Goal: Information Seeking & Learning: Learn about a topic

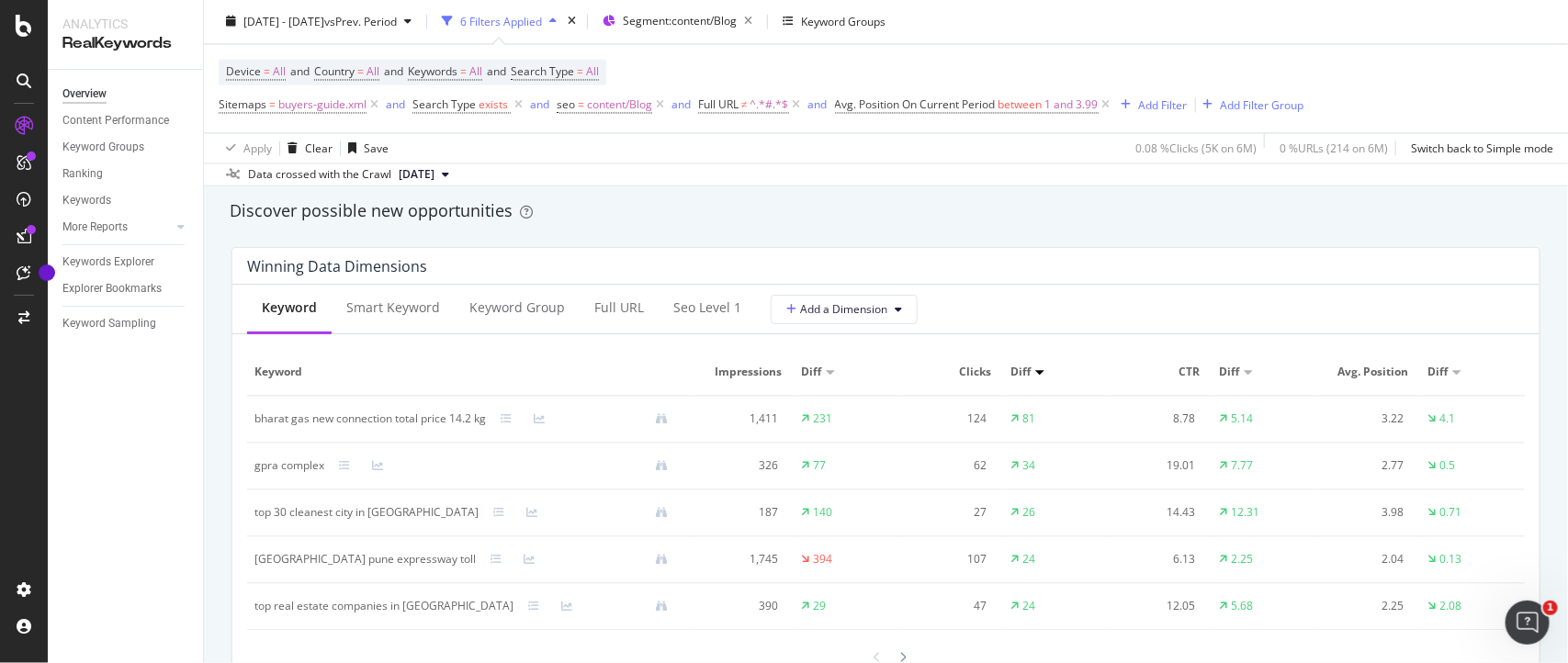
scroll to position [1440, 0]
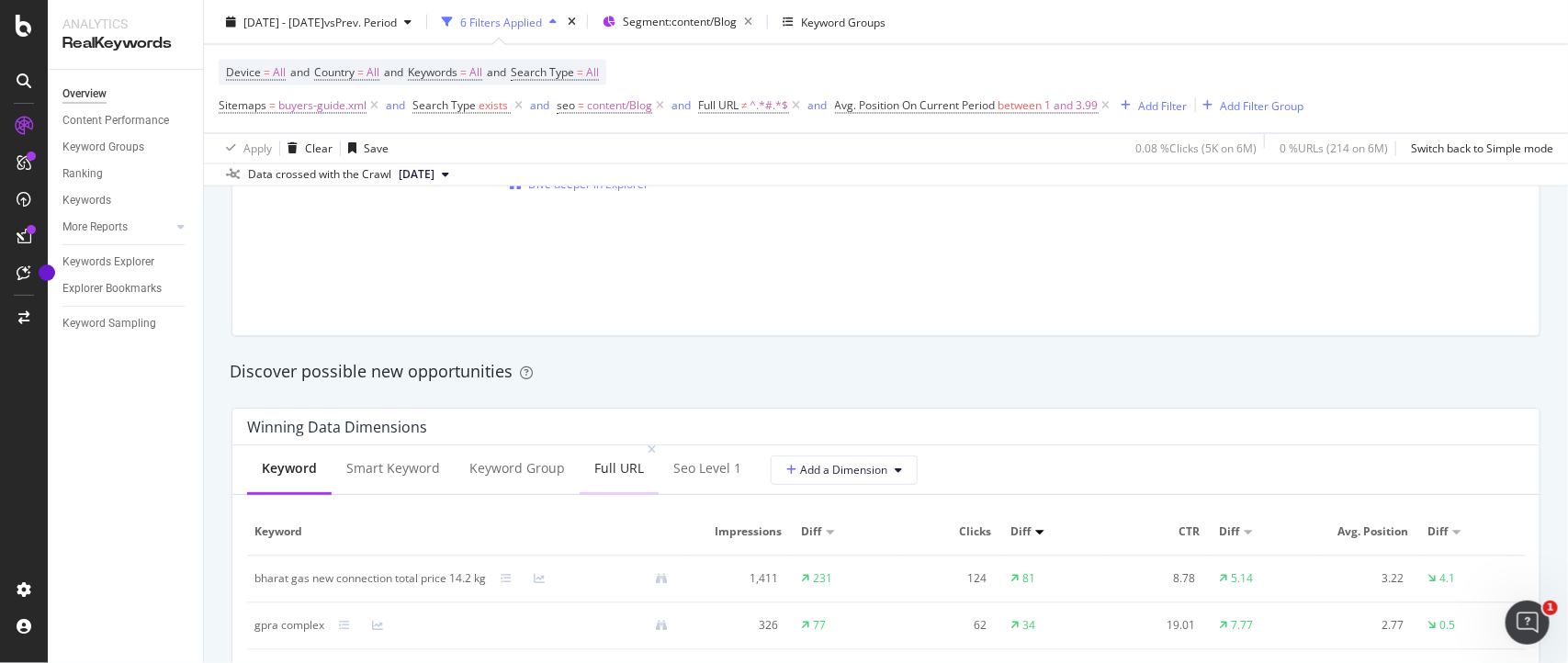
click at [601, 463] on div "Full URL" at bounding box center [619, 467] width 49 height 19
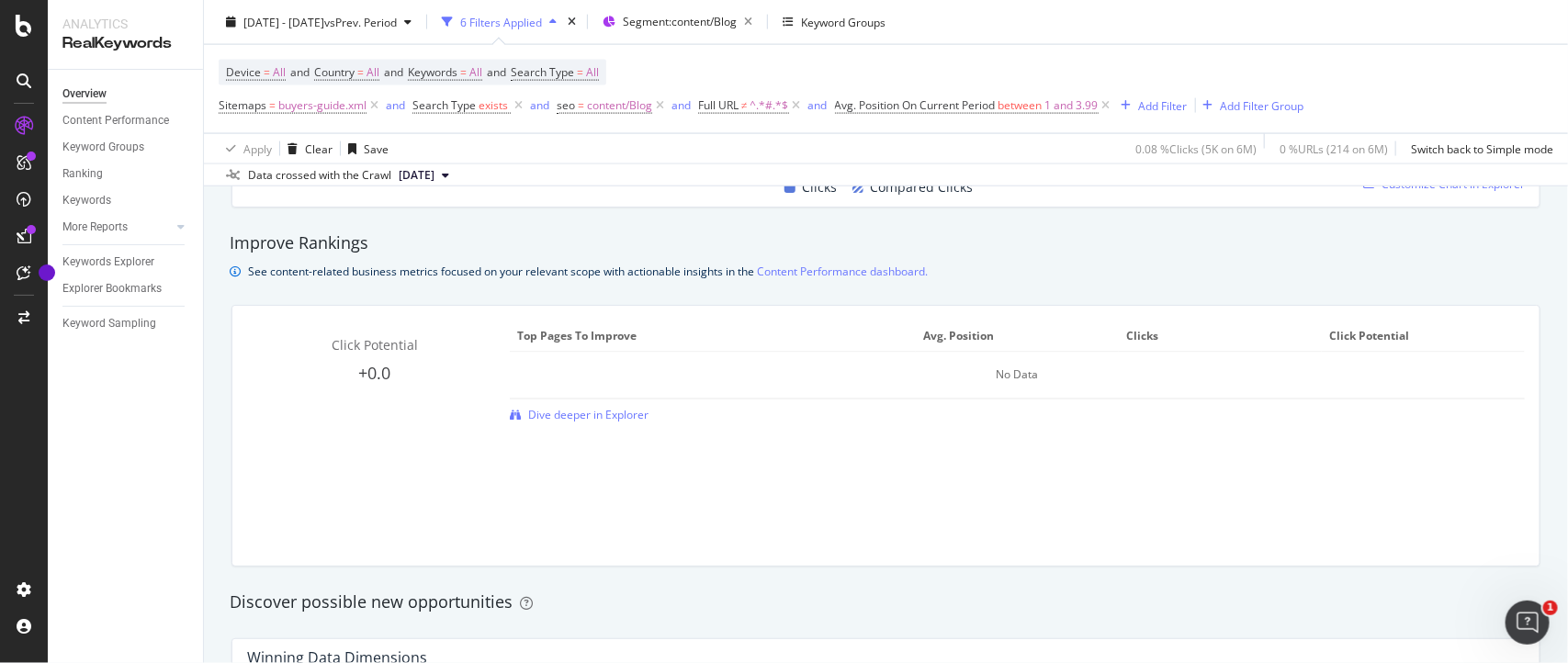
scroll to position [1182, 0]
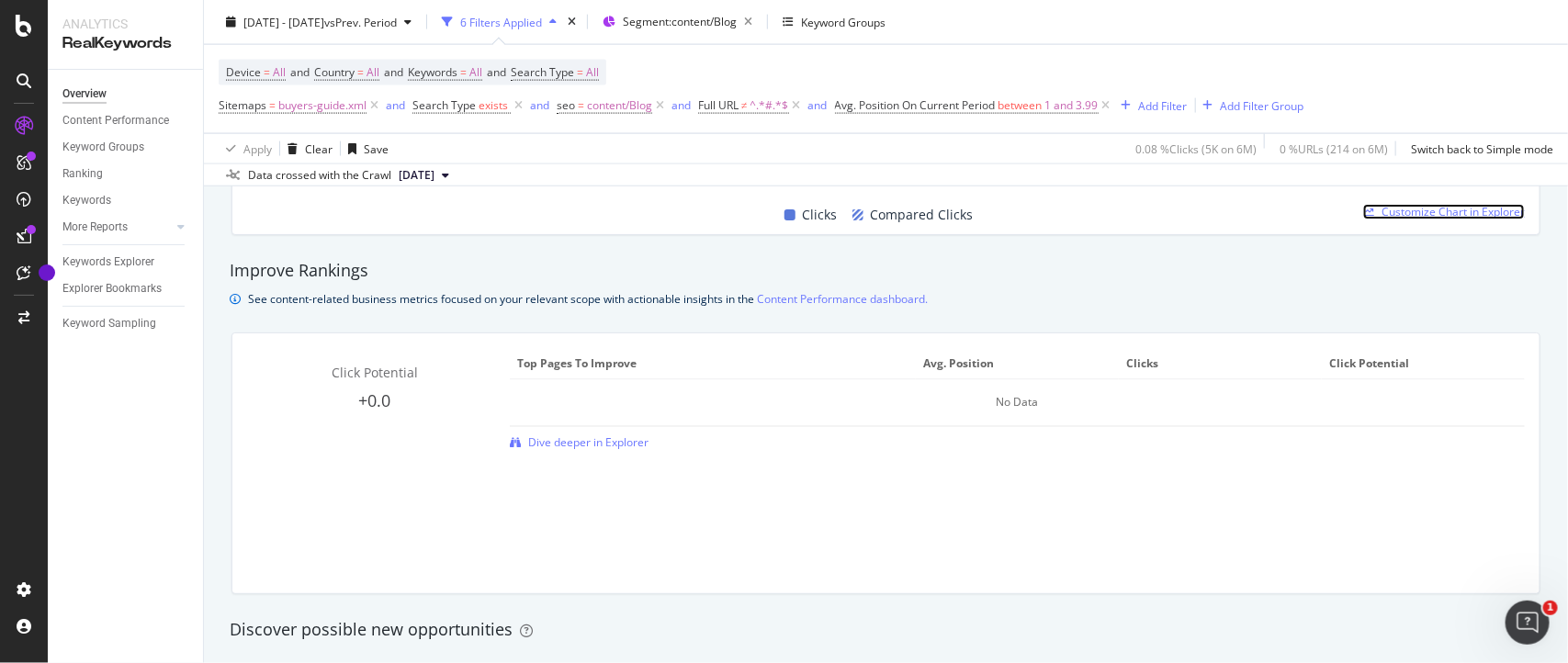
click at [1408, 207] on span "Customize Chart in Explorer" at bounding box center [1452, 211] width 143 height 16
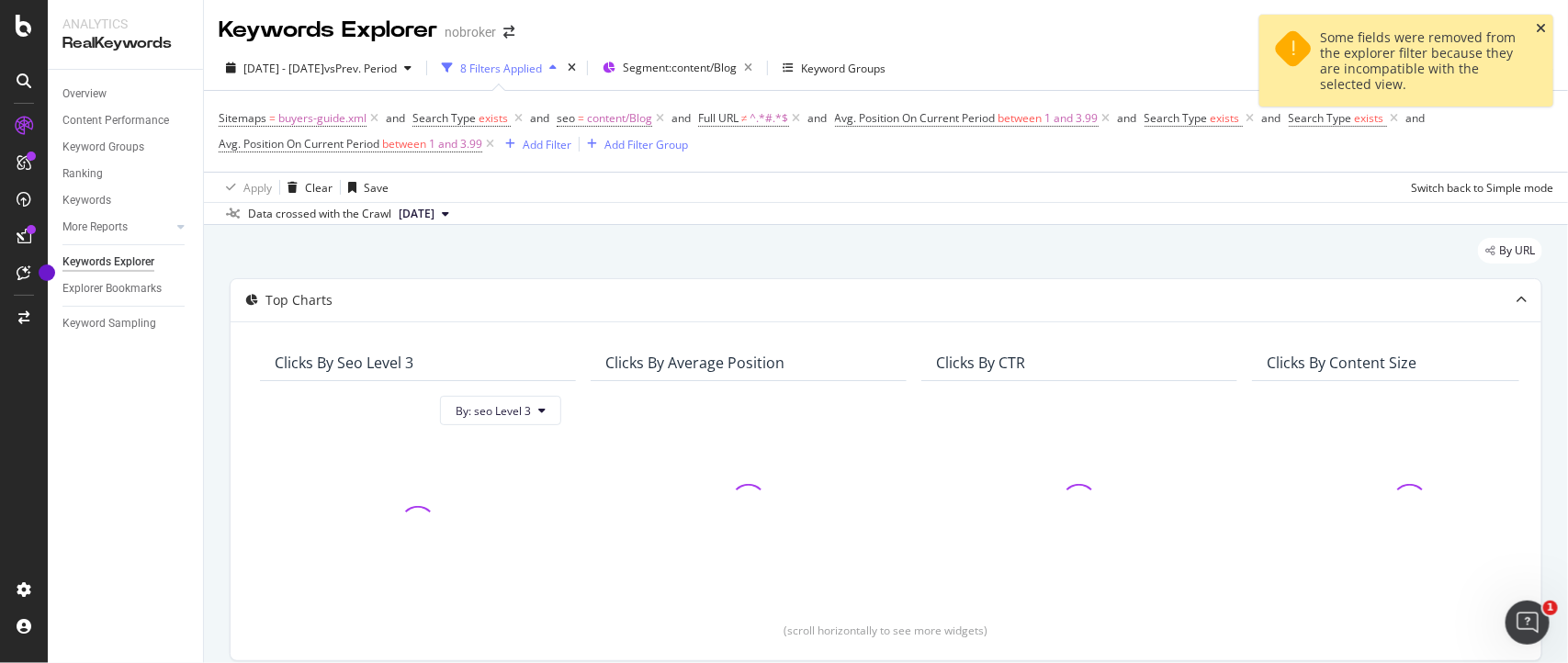
click at [1541, 30] on icon "close toast" at bounding box center [1540, 28] width 10 height 13
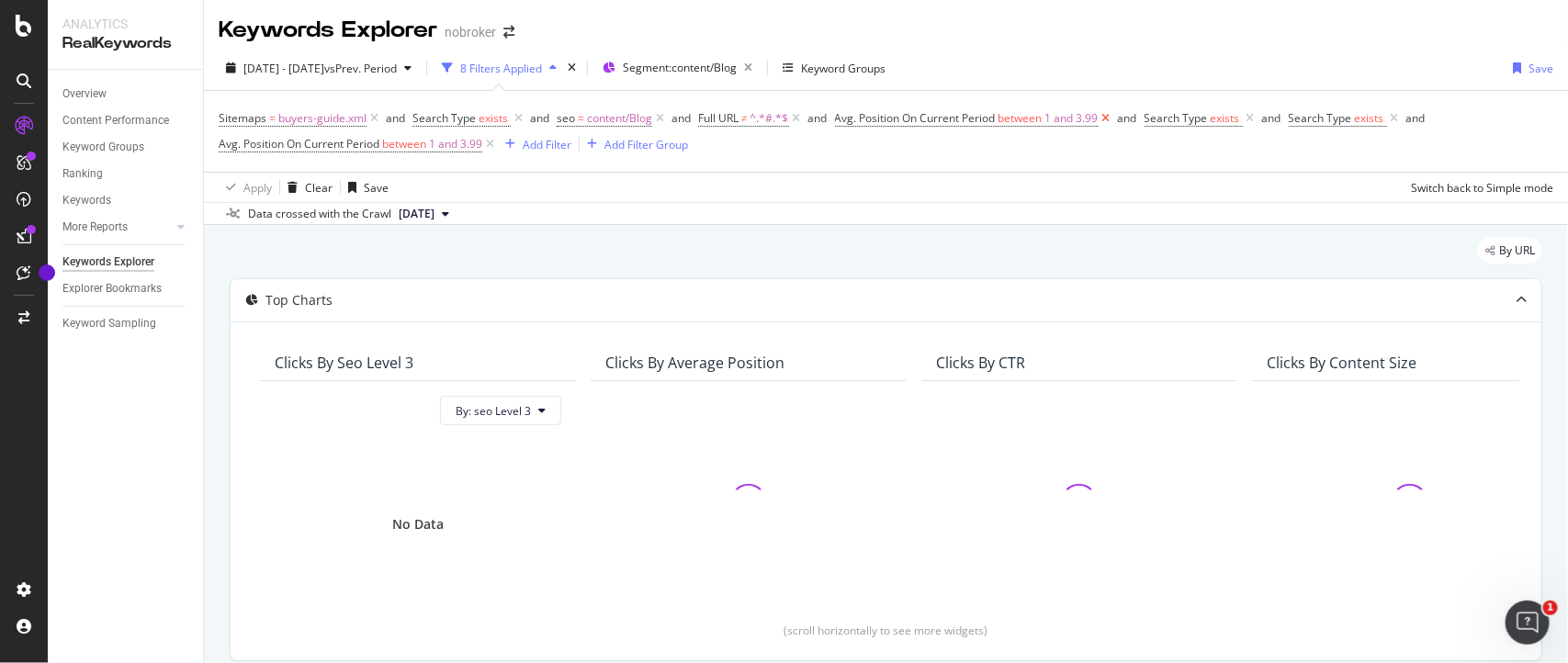
click at [1103, 116] on icon at bounding box center [1106, 119] width 16 height 19
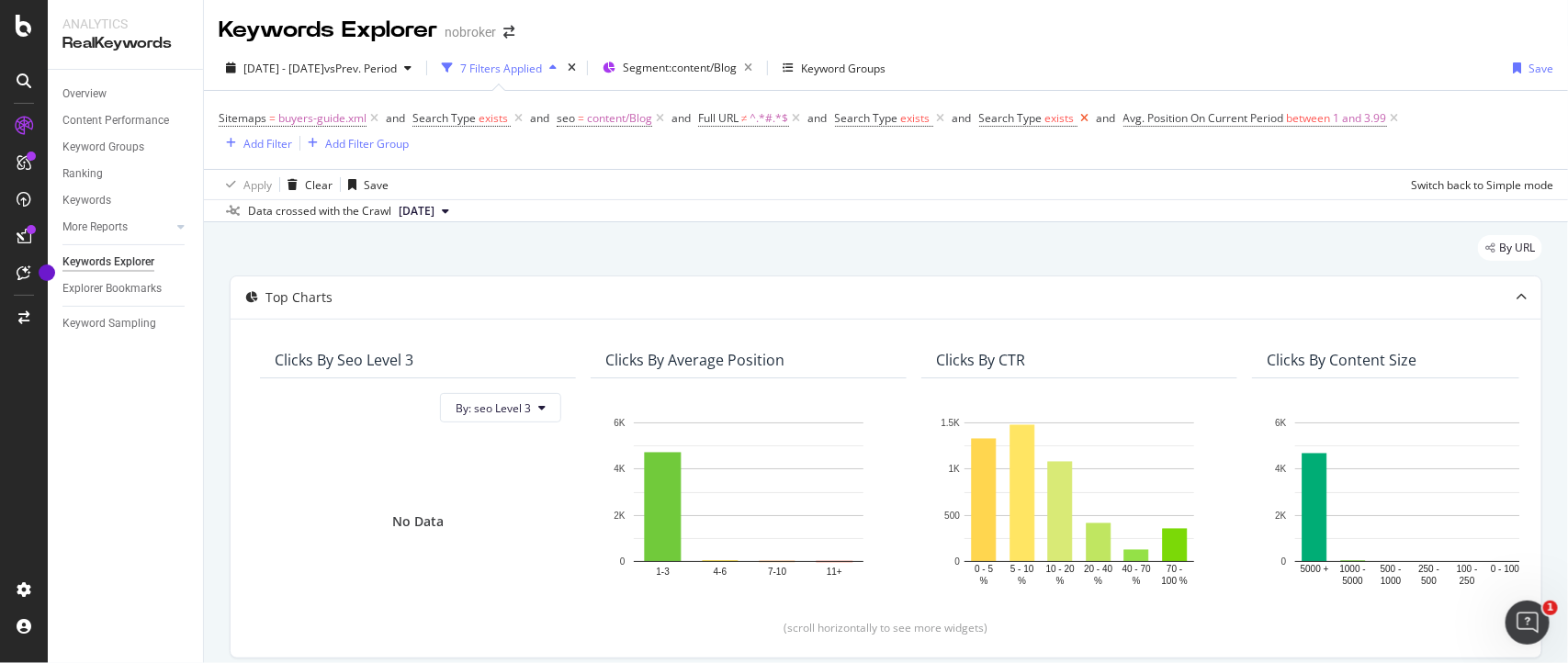
click at [1082, 118] on icon at bounding box center [1086, 119] width 16 height 19
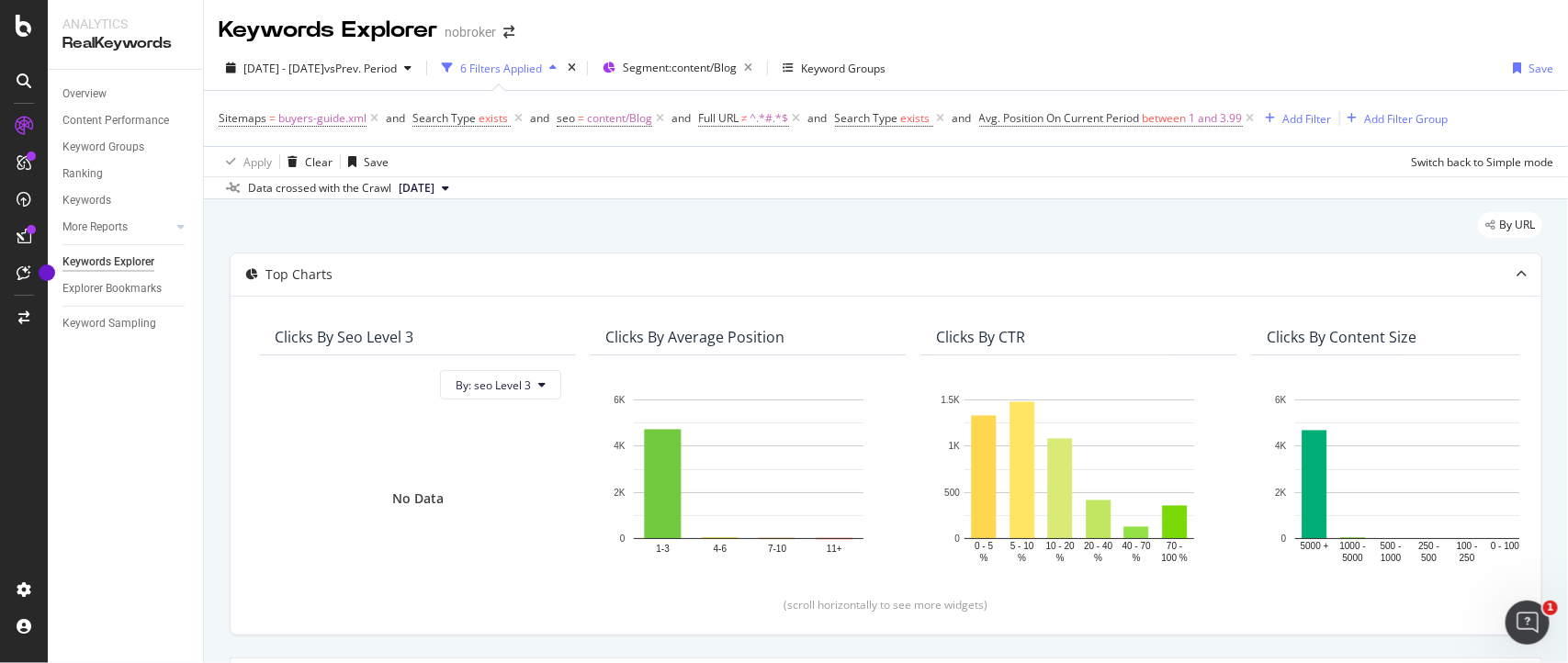
click at [1273, 173] on div "Apply Clear Save Switch back to Simple mode" at bounding box center [885, 161] width 1363 height 31
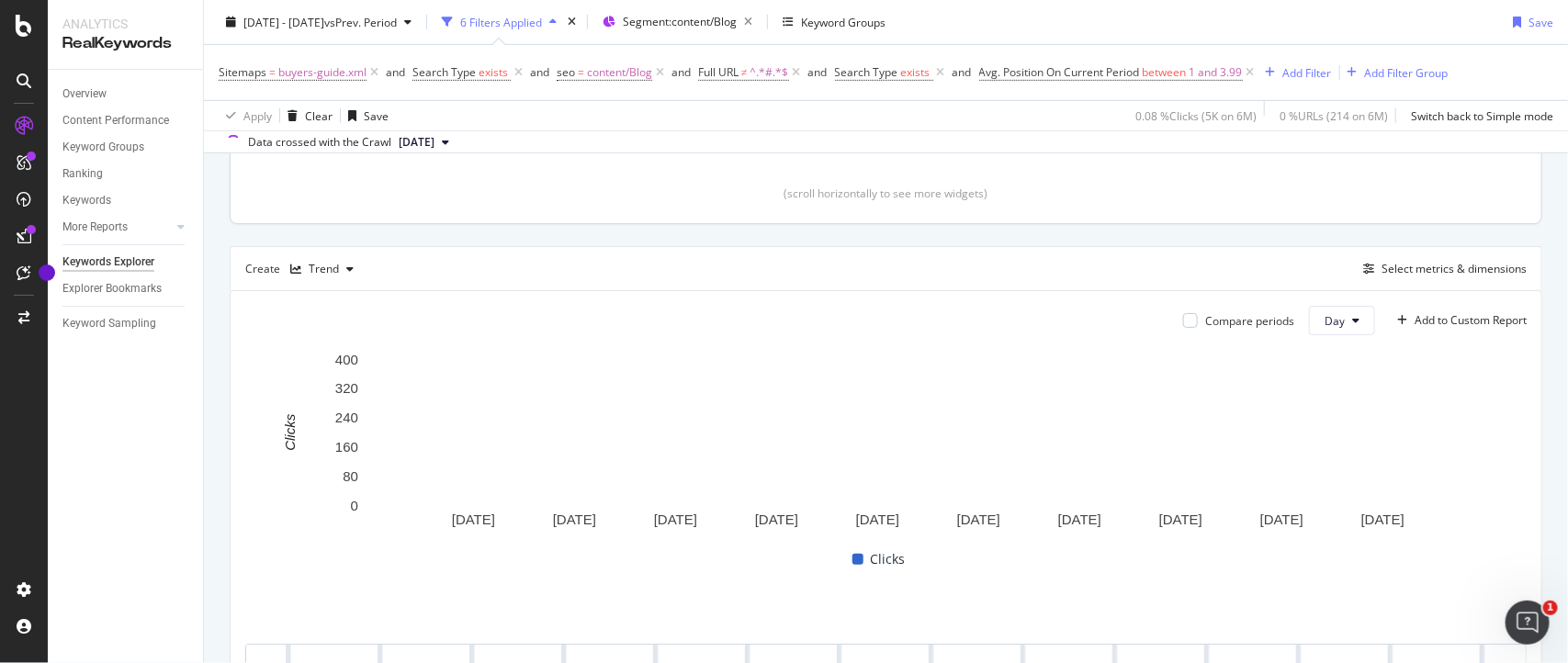
scroll to position [569, 0]
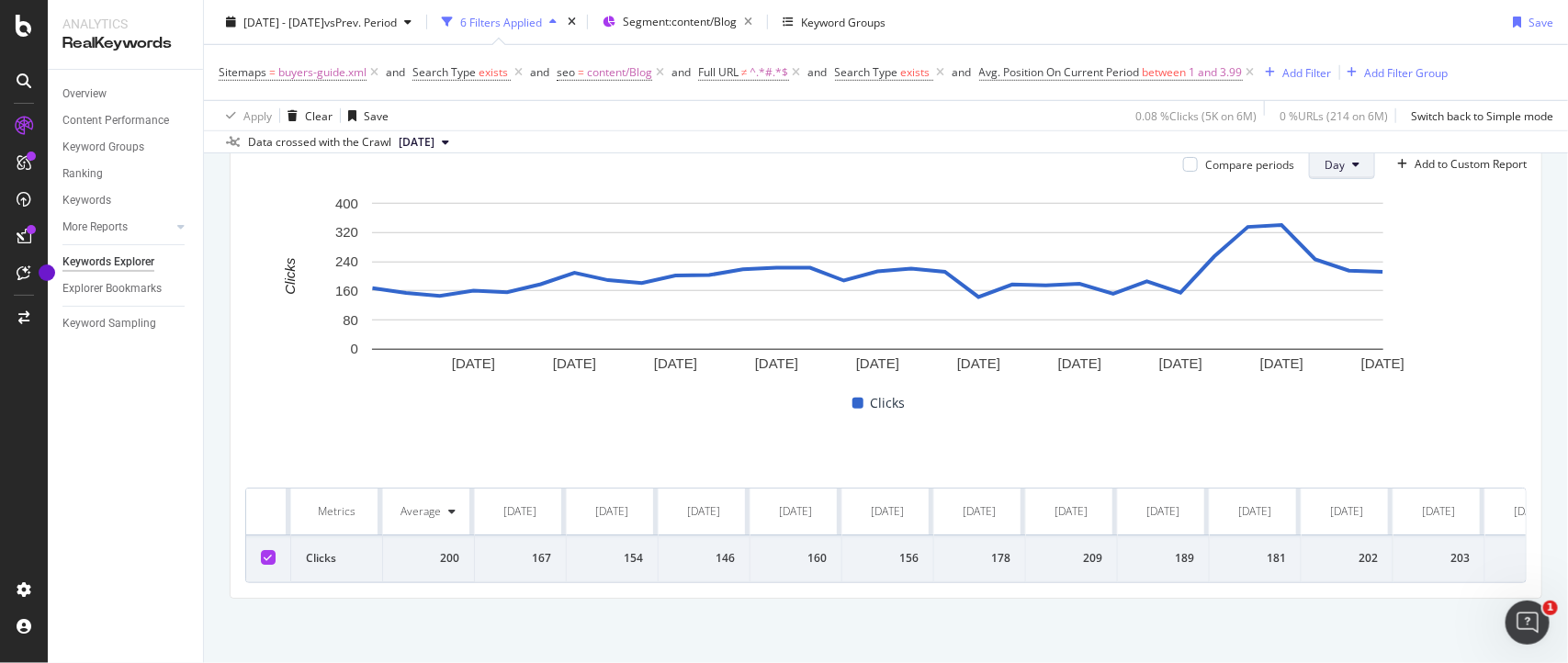
click at [1325, 167] on span "Day" at bounding box center [1335, 165] width 20 height 16
click at [1310, 266] on span "Month" at bounding box center [1322, 269] width 33 height 17
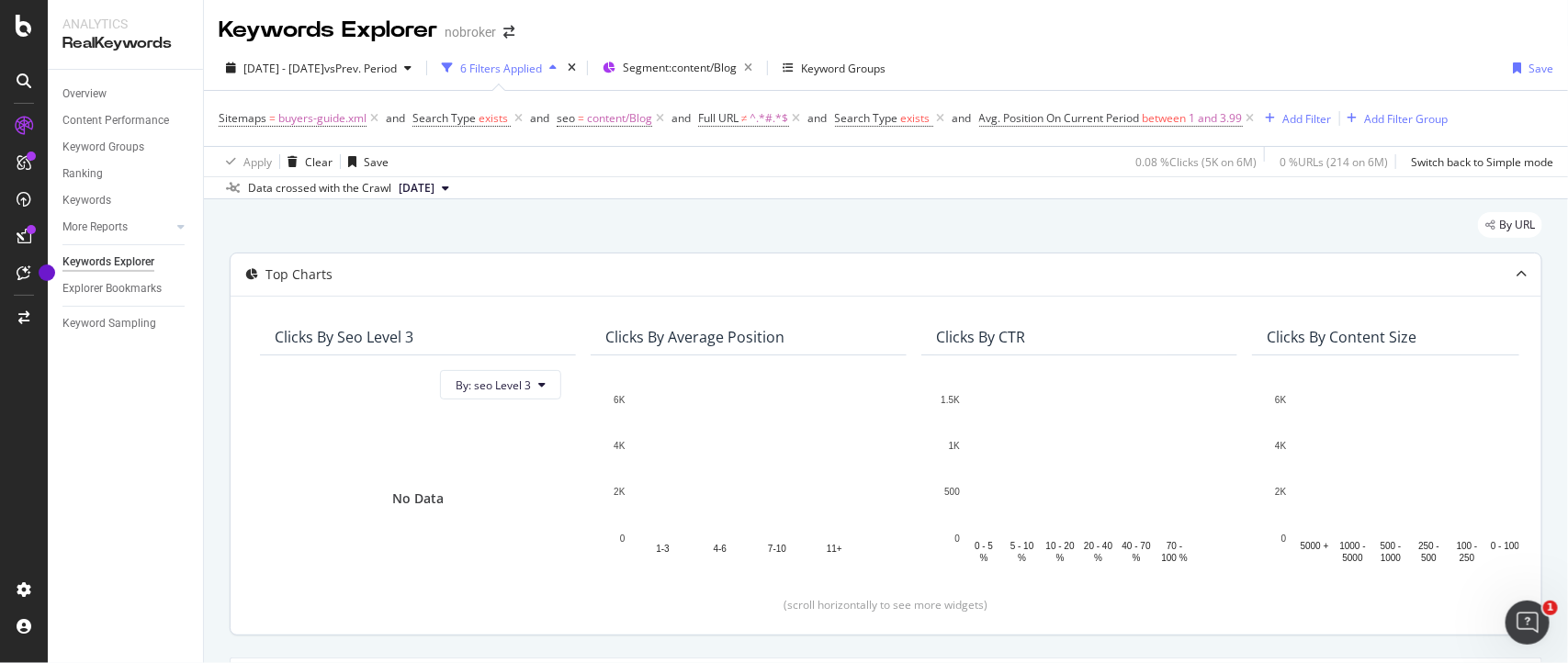
scroll to position [569, 0]
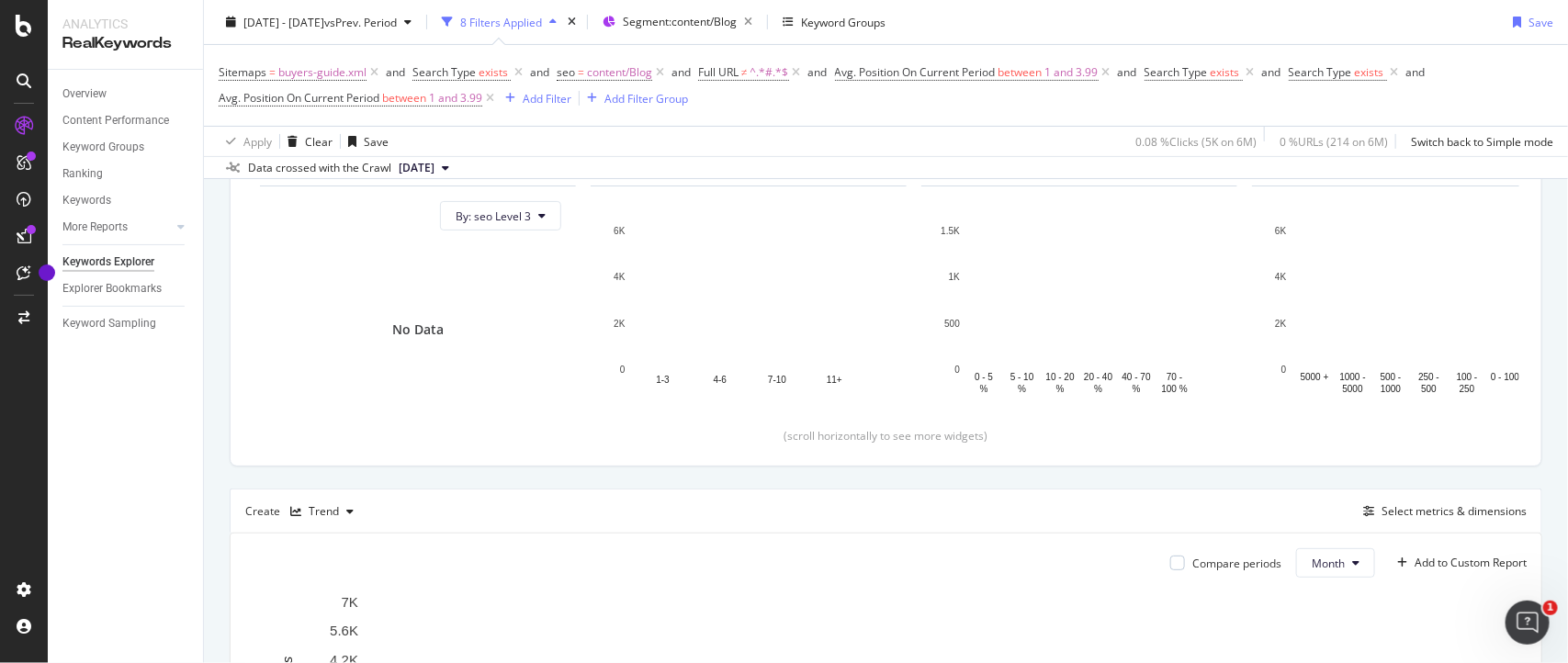
scroll to position [594, 0]
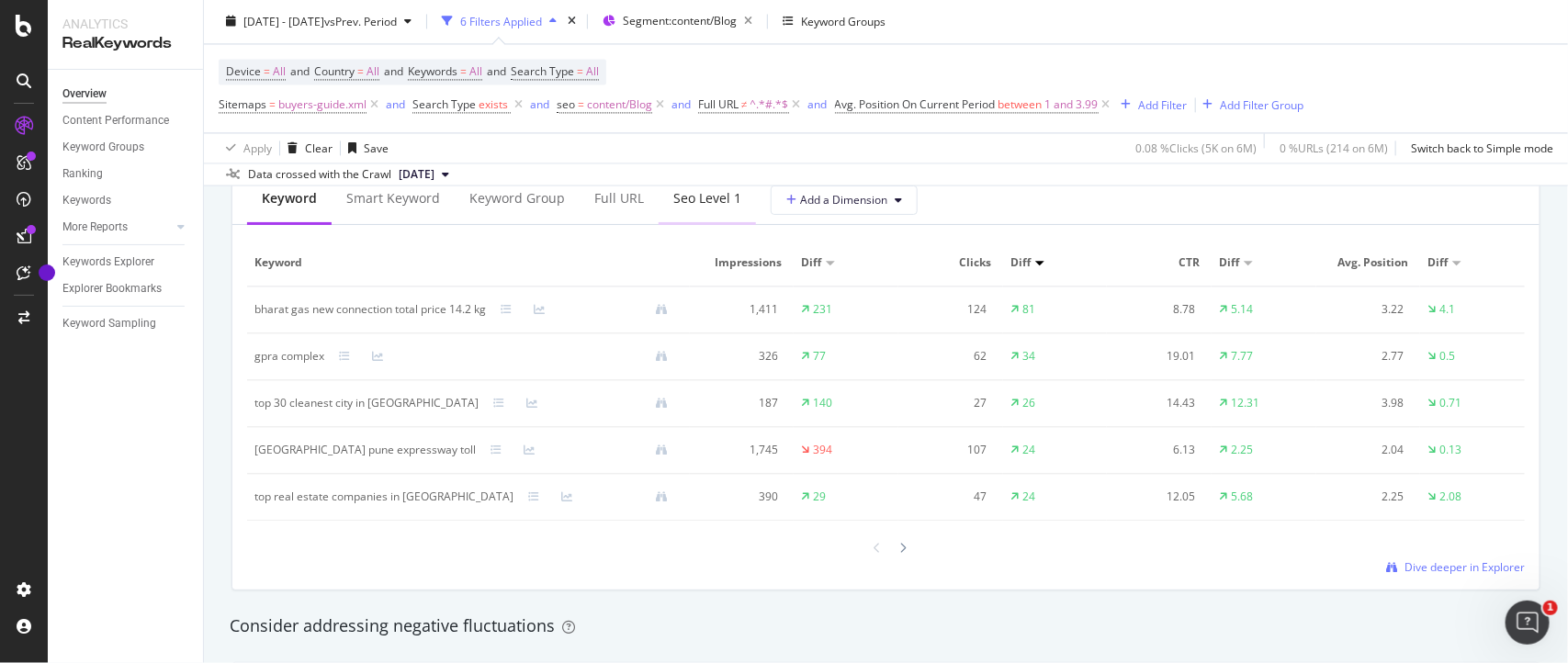
scroll to position [1613, 0]
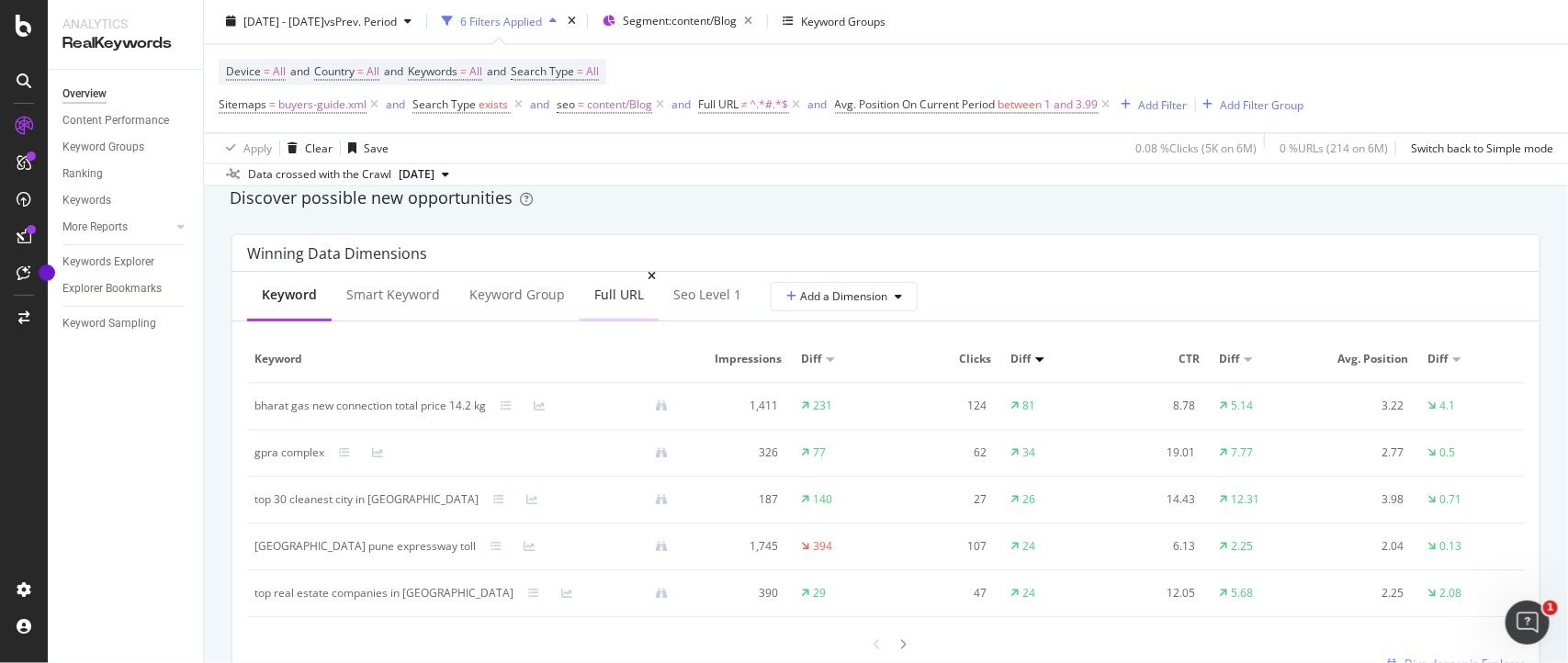
click at [616, 303] on div "Full URL" at bounding box center [619, 294] width 49 height 19
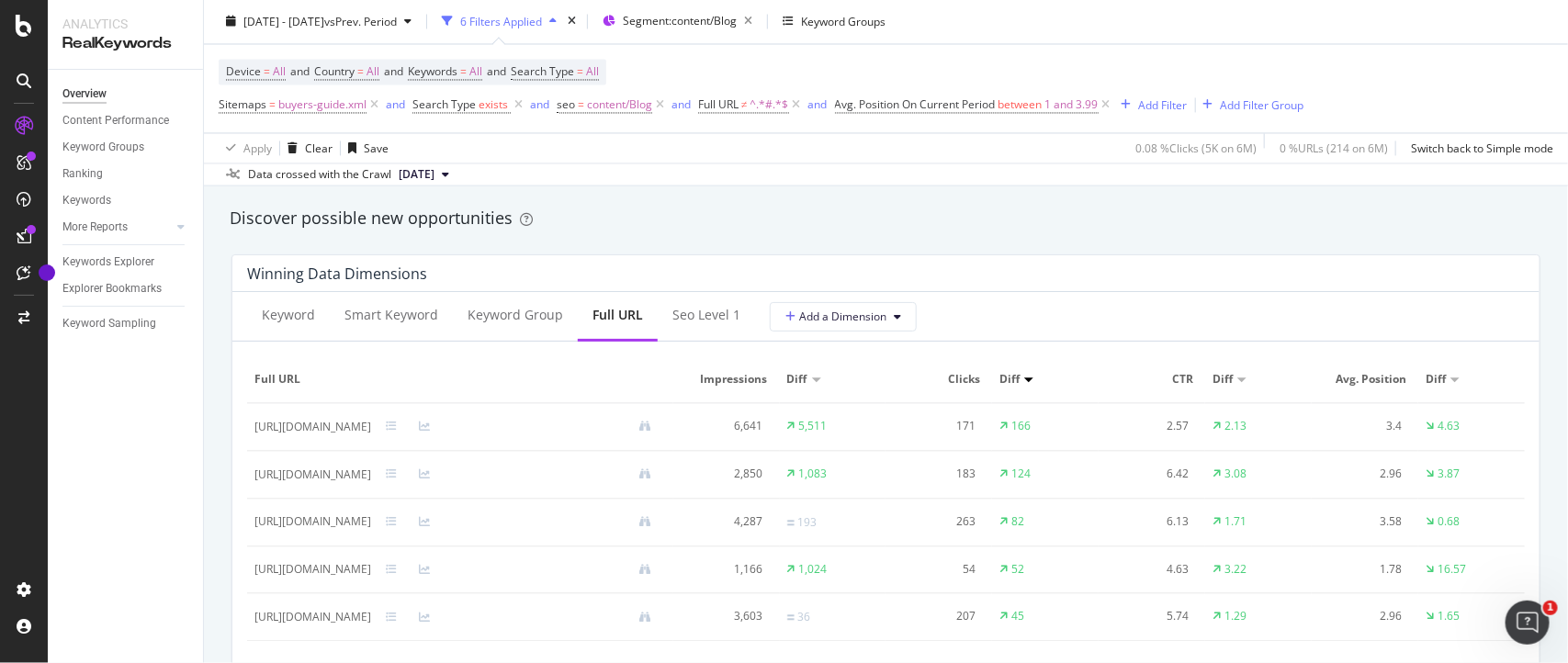
scroll to position [1810, 0]
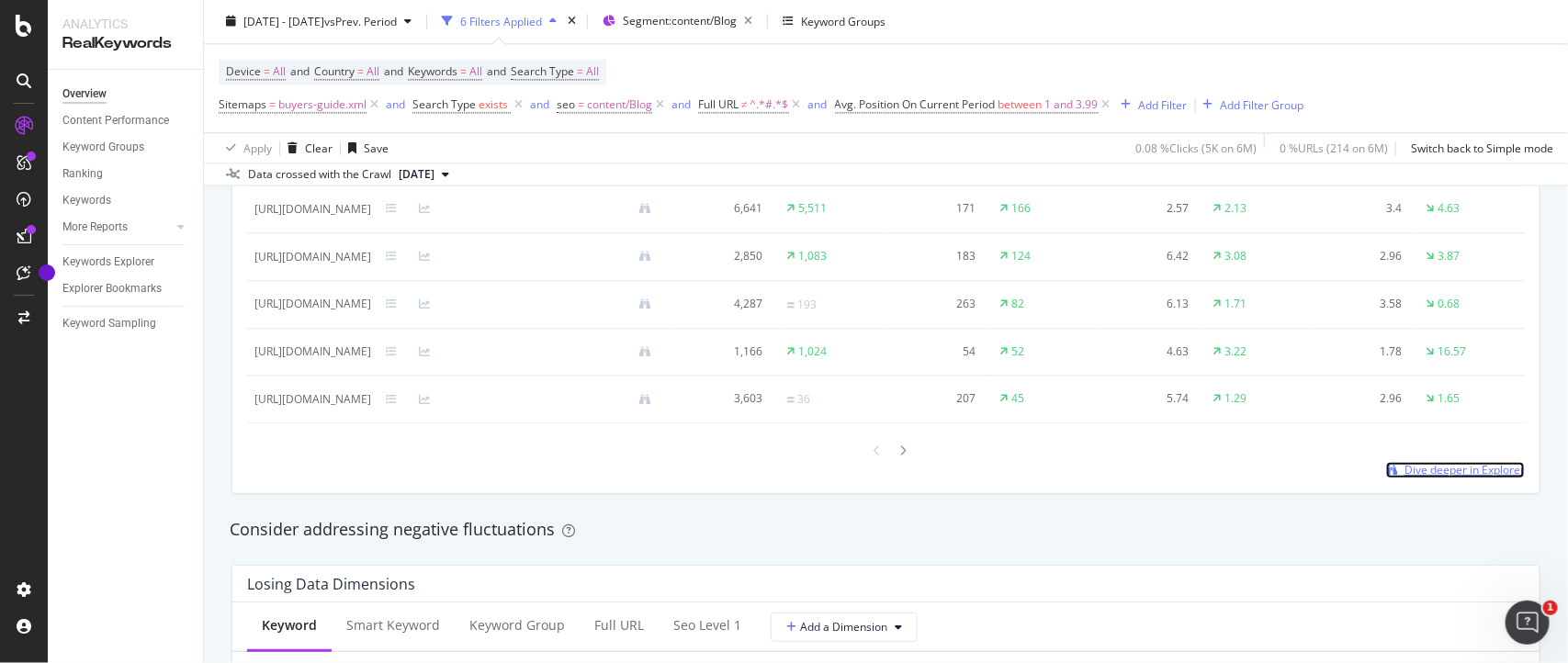
click at [1466, 463] on span "Dive deeper in Explorer" at bounding box center [1464, 469] width 121 height 16
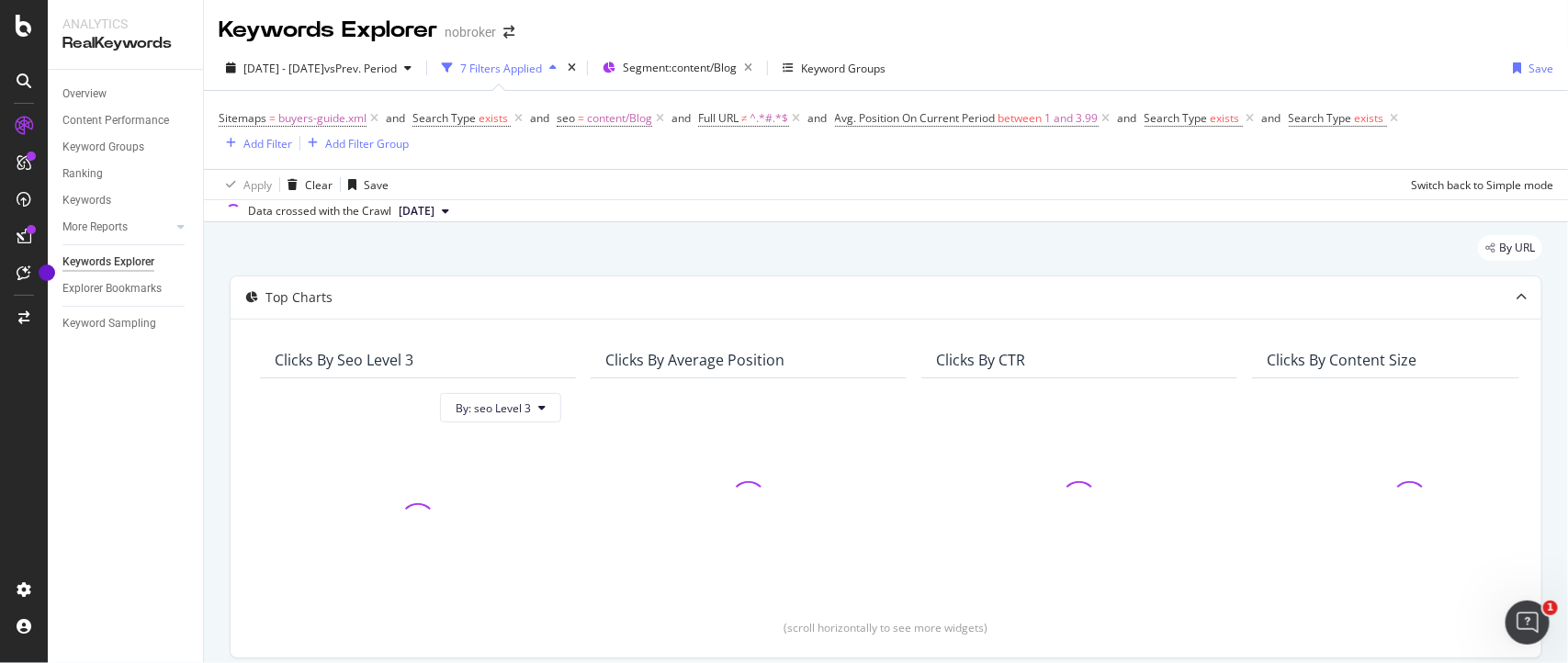
scroll to position [363, 0]
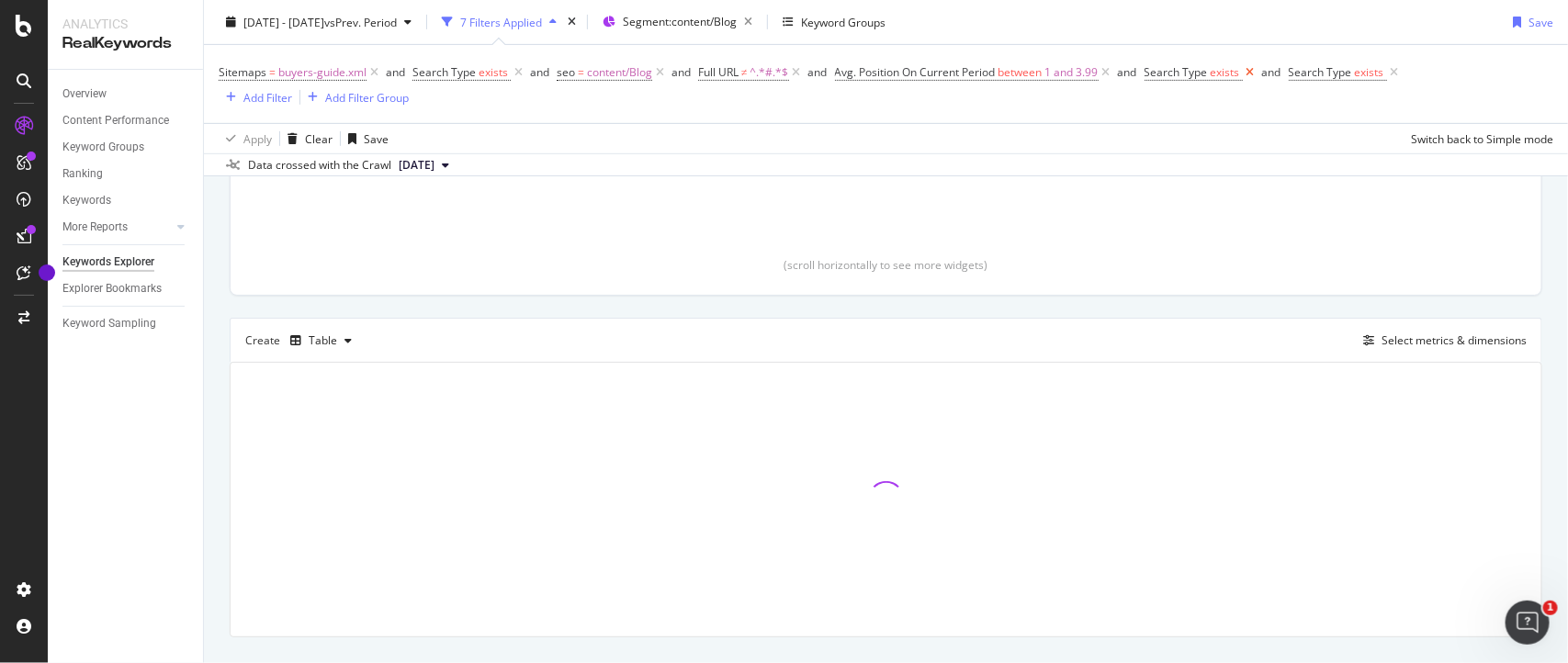
click at [1250, 70] on icon at bounding box center [1251, 72] width 16 height 19
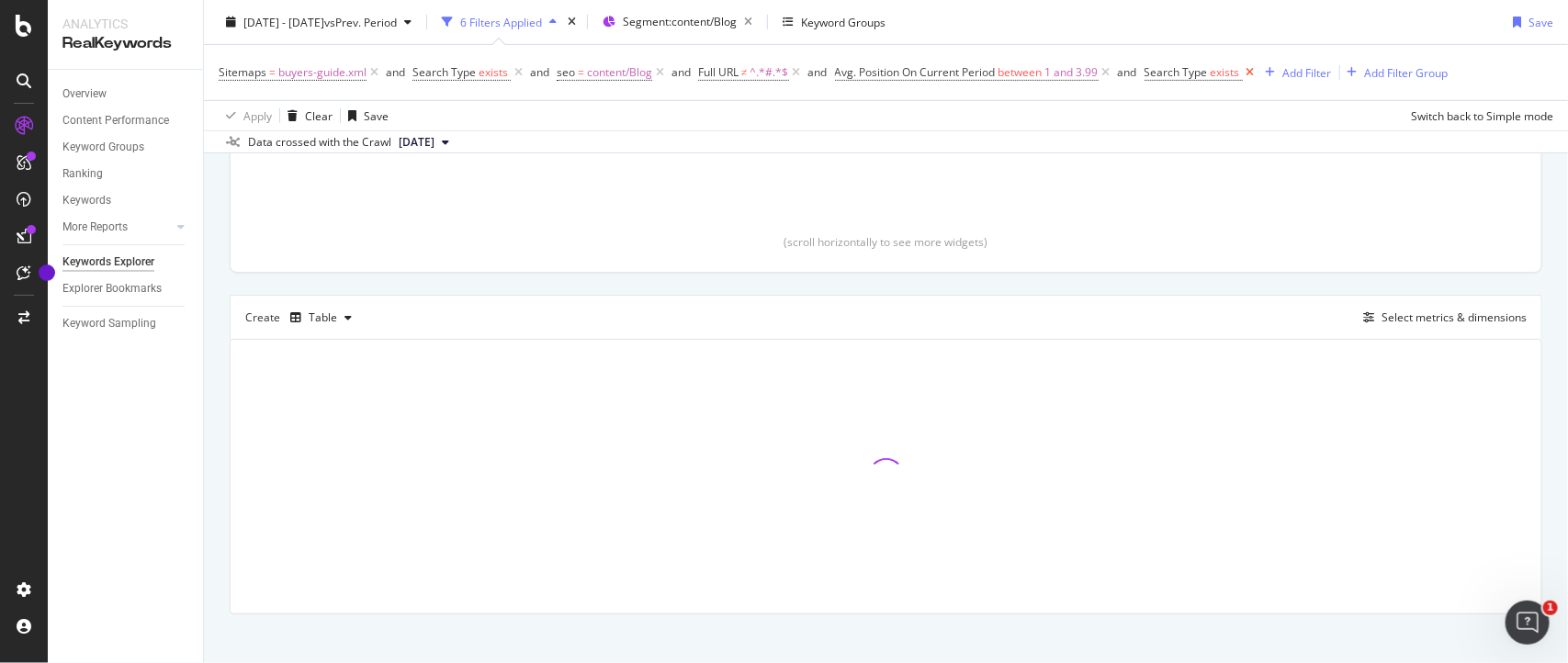
scroll to position [340, 0]
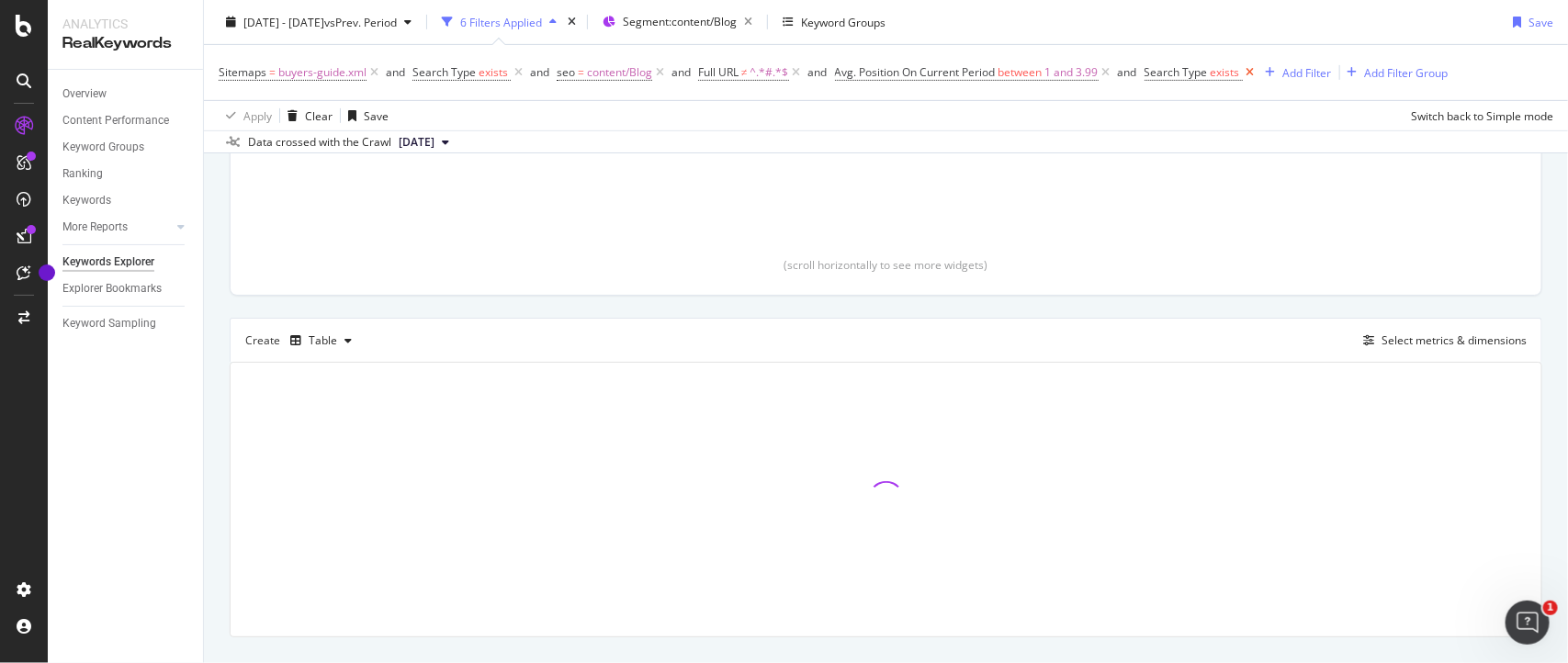
click at [1245, 73] on icon at bounding box center [1251, 72] width 16 height 19
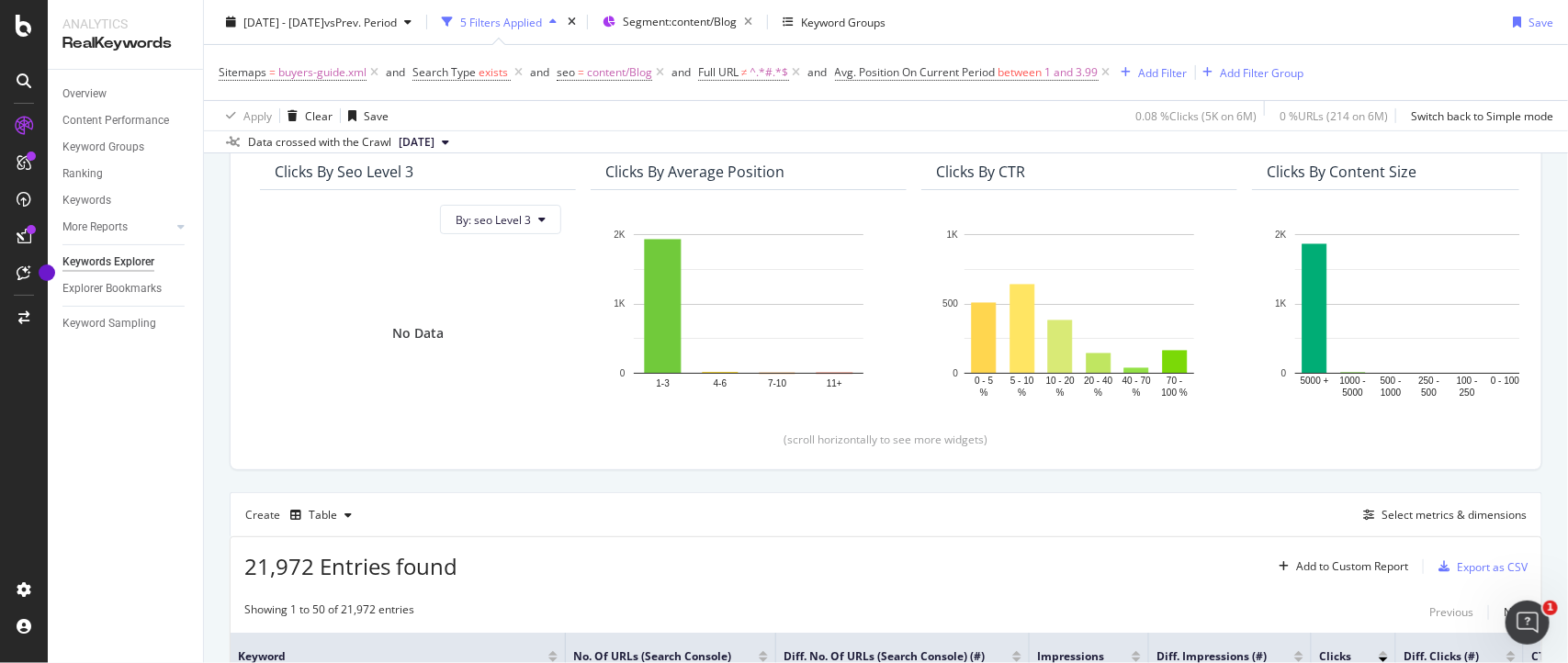
scroll to position [176, 0]
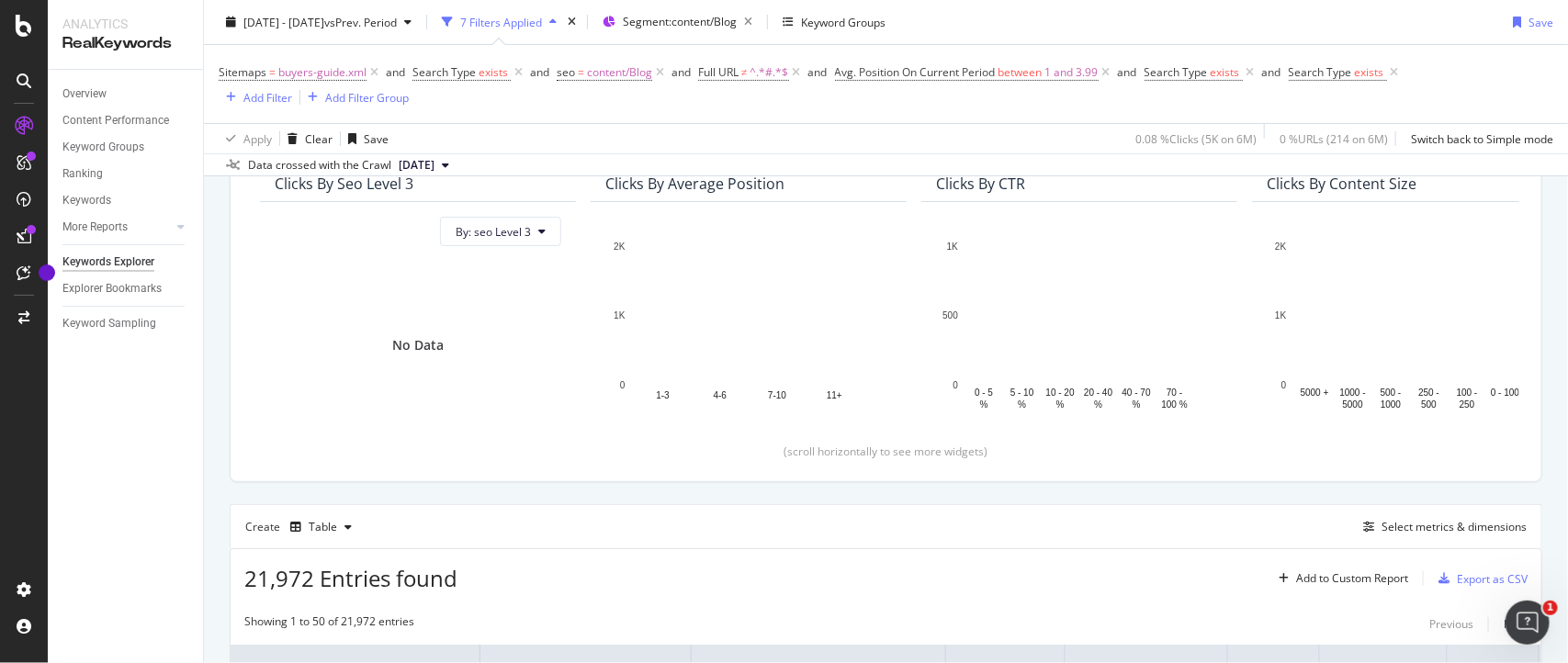
scroll to position [200, 0]
